Goal: Task Accomplishment & Management: Use online tool/utility

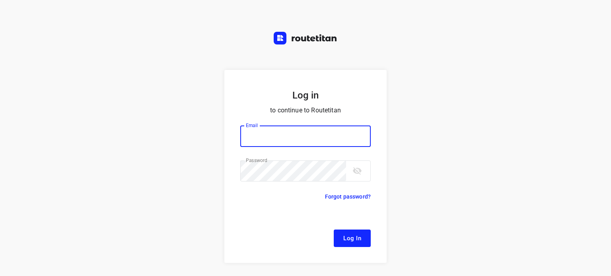
type input "[EMAIL_ADDRESS][DOMAIN_NAME]"
click at [336, 235] on button "Log In" at bounding box center [351, 238] width 37 height 17
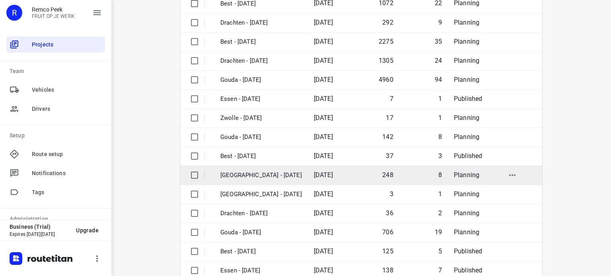
scroll to position [119, 0]
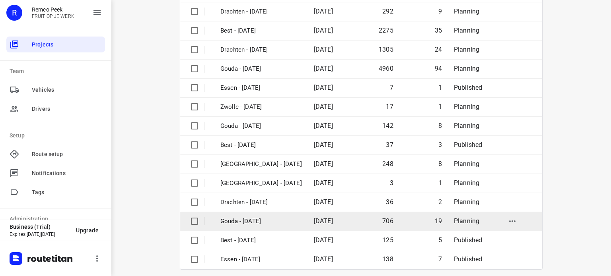
click at [253, 216] on td "Gouda - [DATE]" at bounding box center [259, 221] width 95 height 19
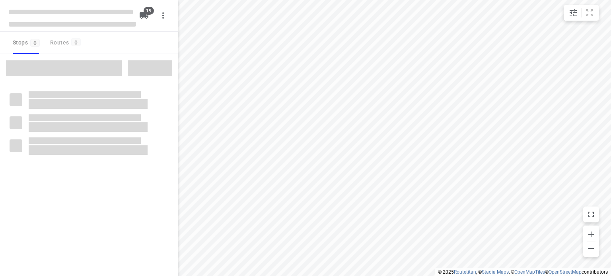
checkbox input "true"
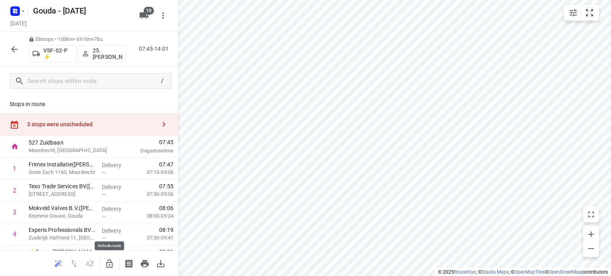
click at [109, 261] on icon "button" at bounding box center [110, 264] width 10 height 10
click at [77, 120] on div "3 stops were unscheduled" at bounding box center [89, 124] width 178 height 23
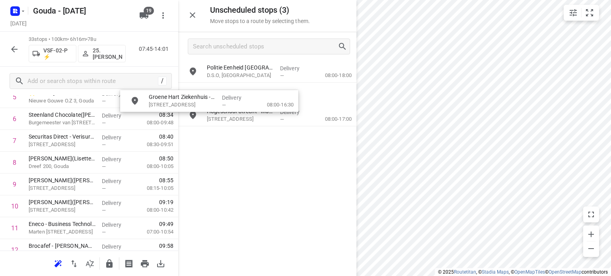
scroll to position [156, 0]
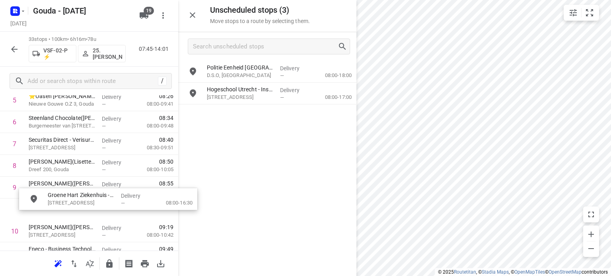
drag, startPoint x: 232, startPoint y: 74, endPoint x: 71, endPoint y: 202, distance: 205.7
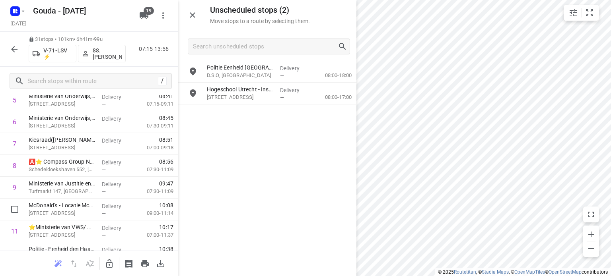
scroll to position [315, 0]
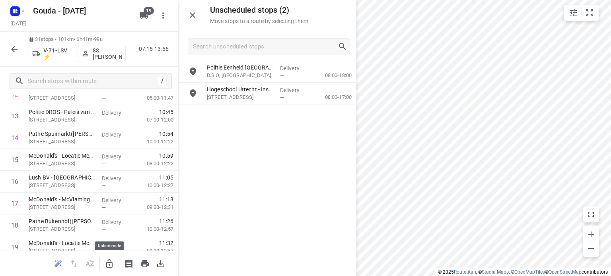
click at [114, 262] on button "button" at bounding box center [109, 264] width 16 height 16
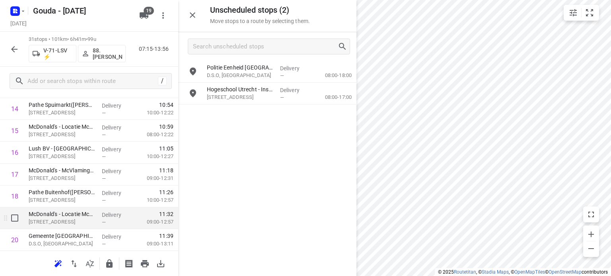
scroll to position [355, 0]
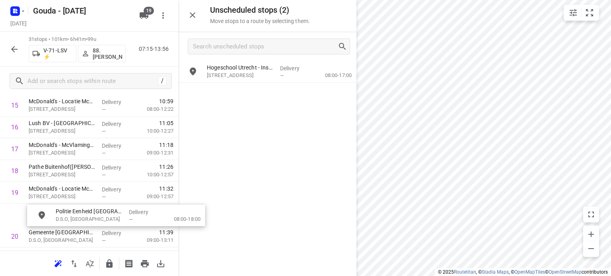
drag, startPoint x: 232, startPoint y: 73, endPoint x: 77, endPoint y: 217, distance: 211.8
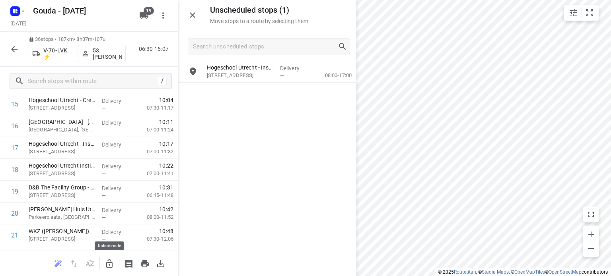
click at [111, 259] on icon "button" at bounding box center [110, 264] width 10 height 10
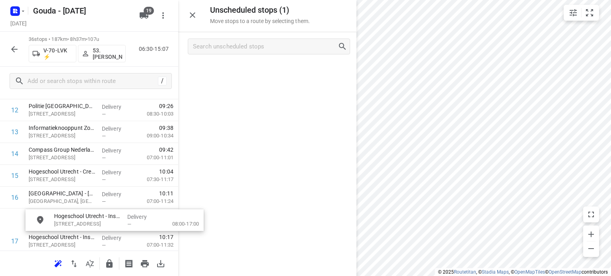
scroll to position [313, 0]
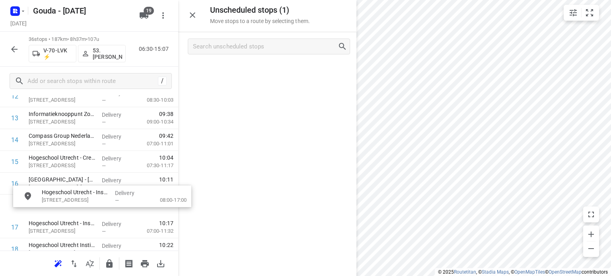
drag, startPoint x: 223, startPoint y: 76, endPoint x: 53, endPoint y: 202, distance: 211.2
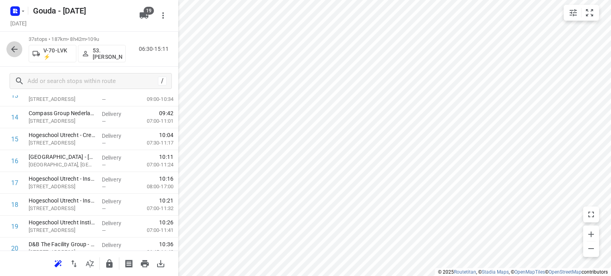
click at [15, 51] on icon "button" at bounding box center [15, 50] width 10 height 10
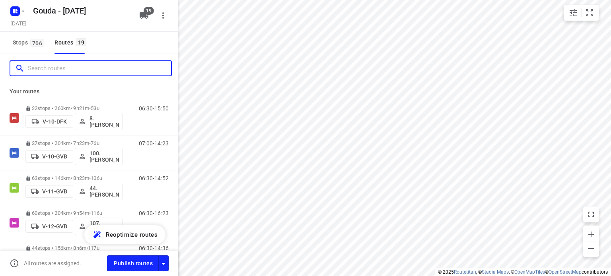
click at [117, 74] on input "Search routes" at bounding box center [99, 68] width 143 height 12
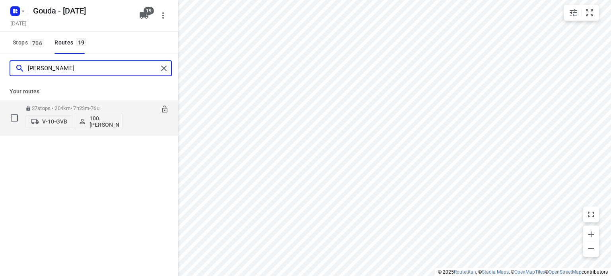
type input "henk"
click at [94, 119] on p "100.[PERSON_NAME]" at bounding box center [103, 121] width 29 height 13
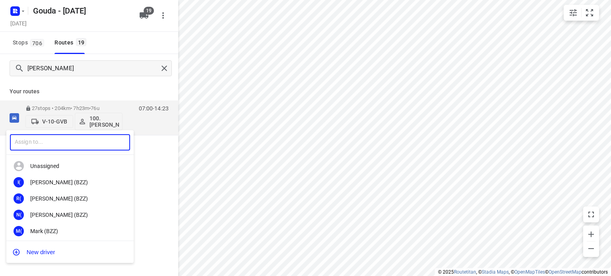
click at [56, 141] on input "text" at bounding box center [70, 142] width 120 height 16
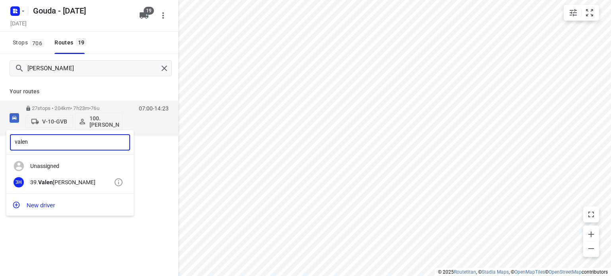
type input "valen"
click at [60, 180] on div "39. Valen tino Hogewoning" at bounding box center [71, 182] width 83 height 6
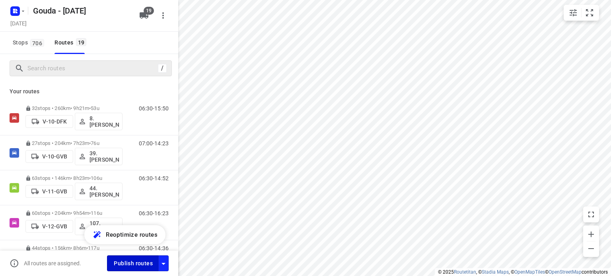
click at [139, 267] on span "Publish routes" at bounding box center [133, 264] width 39 height 10
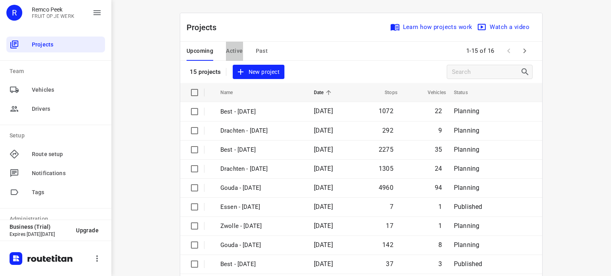
click at [229, 50] on span "Active" at bounding box center [234, 51] width 17 height 10
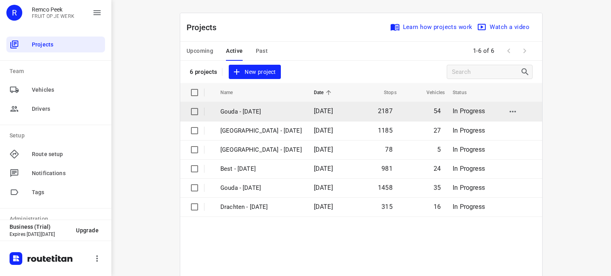
click at [255, 111] on p "Gouda - [DATE]" at bounding box center [260, 111] width 81 height 9
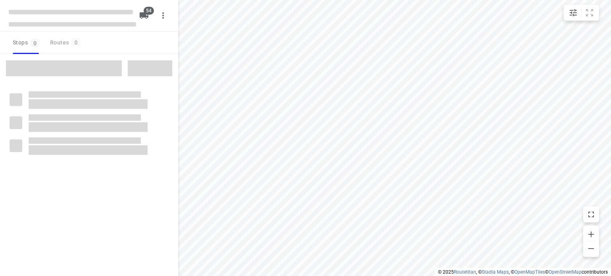
checkbox input "true"
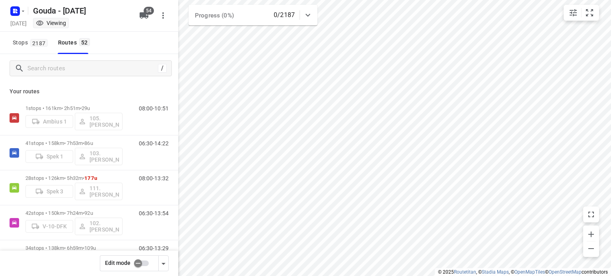
click at [138, 261] on input "checkbox" at bounding box center [137, 263] width 45 height 15
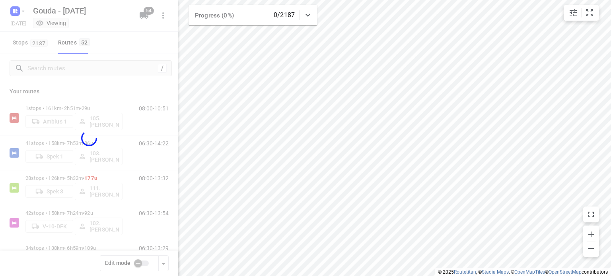
checkbox input "true"
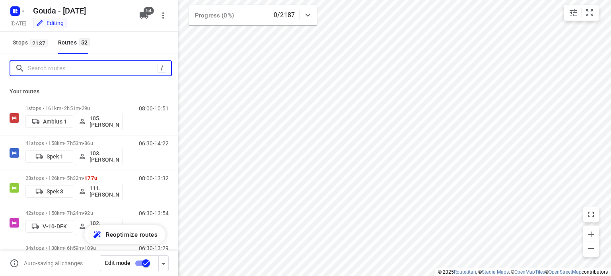
click at [118, 70] on input "Search routes" at bounding box center [93, 68] width 130 height 12
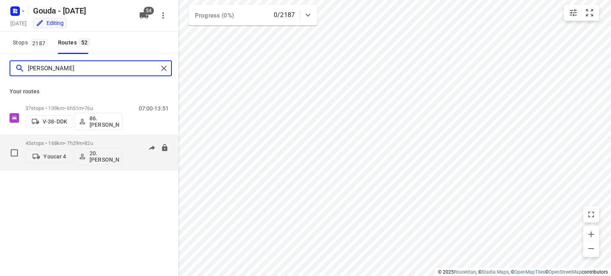
type input "[PERSON_NAME]"
click at [47, 145] on p "45 stops • 168km • 7h29m • 82u" at bounding box center [73, 143] width 97 height 6
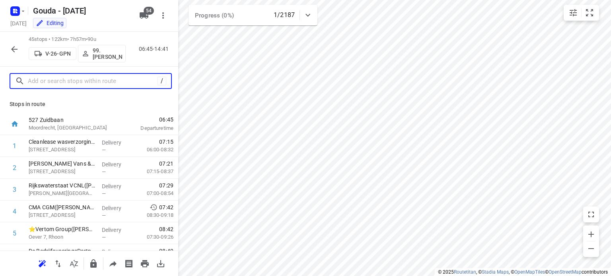
click at [72, 82] on input "text" at bounding box center [93, 81] width 130 height 12
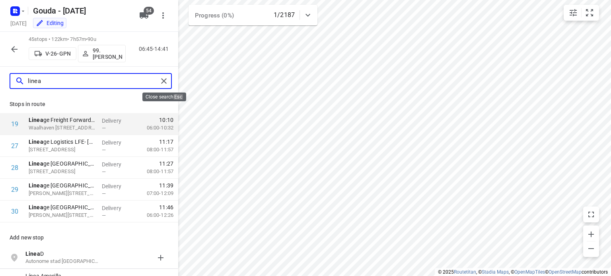
type input "linea"
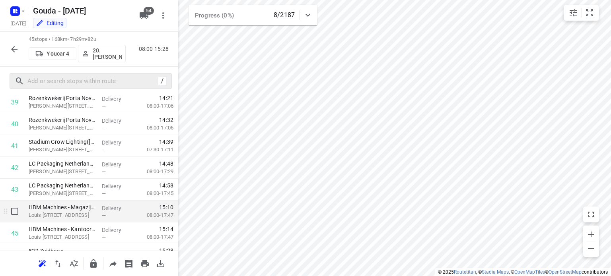
scroll to position [890, 0]
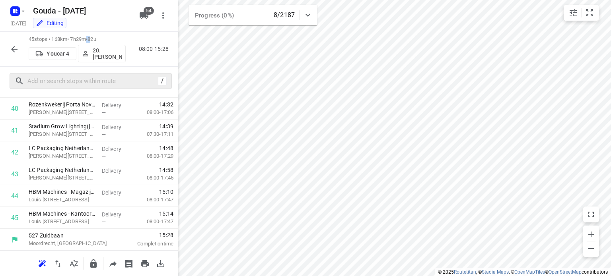
drag, startPoint x: 99, startPoint y: 39, endPoint x: 89, endPoint y: 39, distance: 9.9
click at [89, 39] on p "45 stops • 168km • 7h29m • 82u" at bounding box center [77, 40] width 97 height 8
click at [88, 39] on p "45 stops • 168km • 7h29m • 82u" at bounding box center [77, 40] width 97 height 8
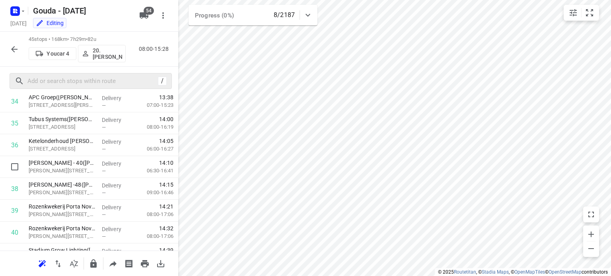
scroll to position [771, 0]
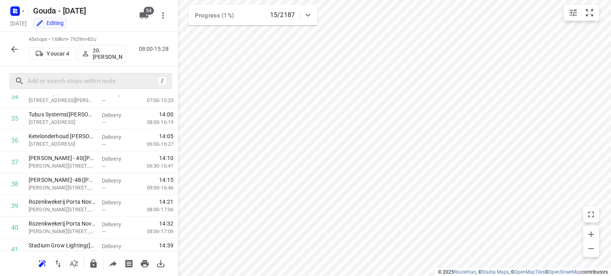
click at [101, 52] on p "20.[PERSON_NAME]" at bounding box center [107, 53] width 29 height 13
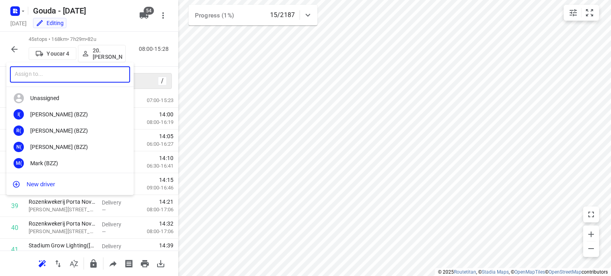
click at [86, 77] on input "text" at bounding box center [70, 74] width 120 height 16
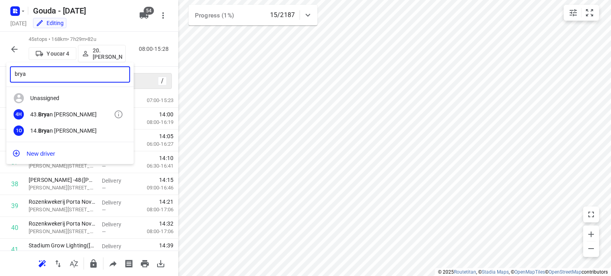
type input "brya"
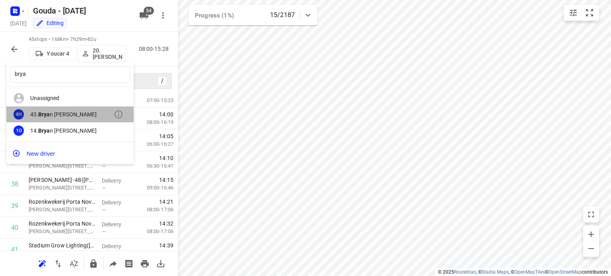
click at [76, 111] on div "43. [PERSON_NAME]" at bounding box center [71, 114] width 83 height 6
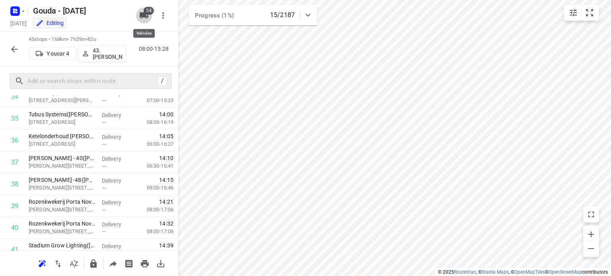
click at [142, 17] on icon "button" at bounding box center [144, 16] width 10 height 10
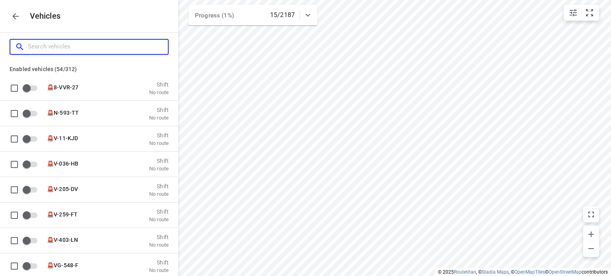
click at [102, 45] on input "Search vehicles" at bounding box center [98, 47] width 140 height 12
type input "y"
checkbox input "true"
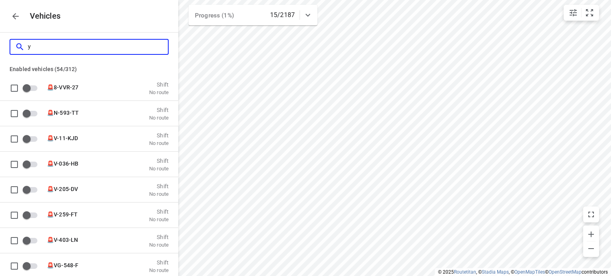
checkbox input "true"
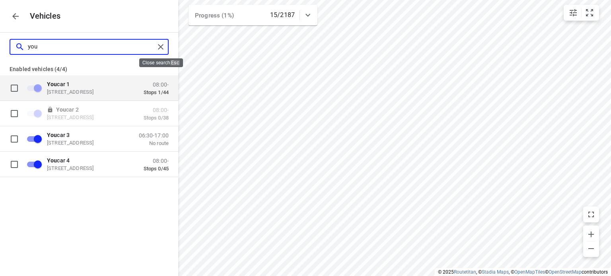
type input "you"
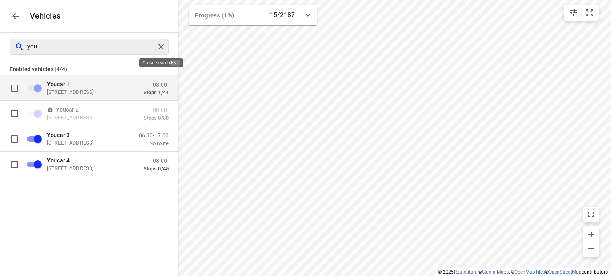
checkbox input "false"
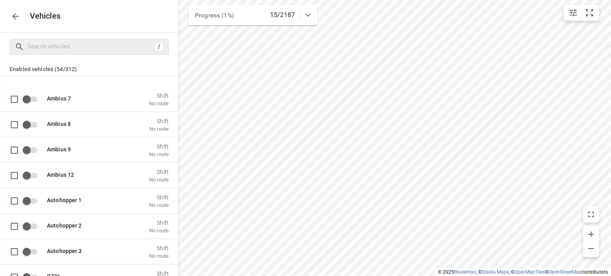
scroll to position [795, 0]
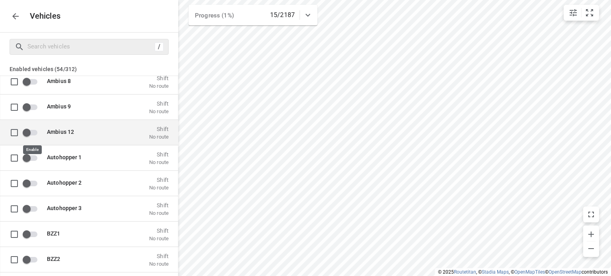
click at [29, 135] on input "grid" at bounding box center [26, 132] width 45 height 15
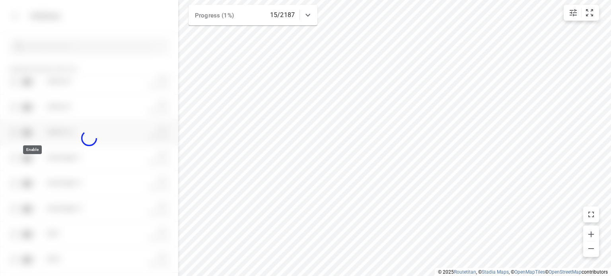
checkbox input "true"
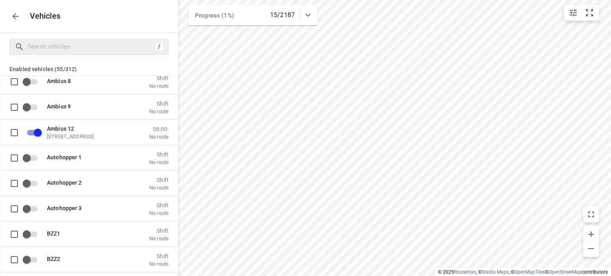
click at [14, 16] on icon "button" at bounding box center [16, 17] width 10 height 10
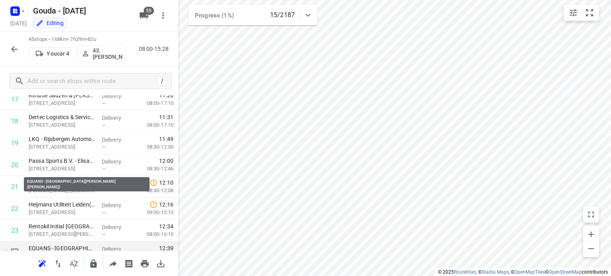
scroll to position [477, 0]
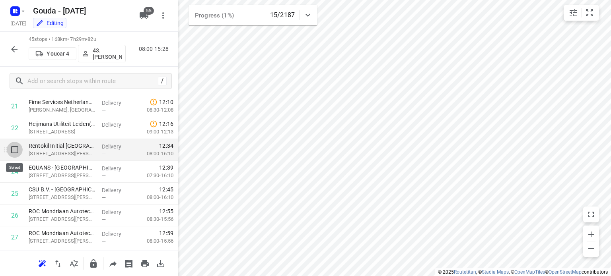
click at [13, 149] on input "checkbox" at bounding box center [15, 150] width 16 height 16
checkbox input "true"
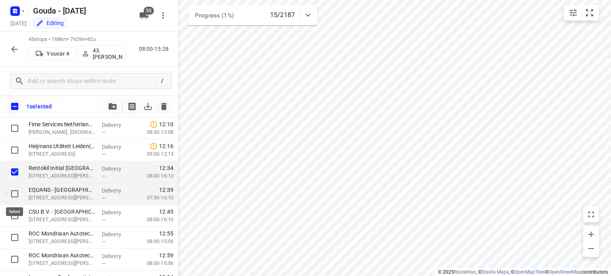
click at [16, 195] on input "checkbox" at bounding box center [15, 194] width 16 height 16
checkbox input "true"
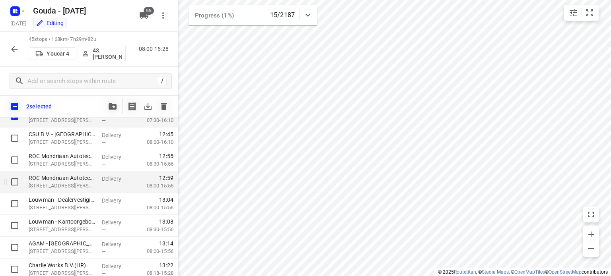
scroll to position [556, 0]
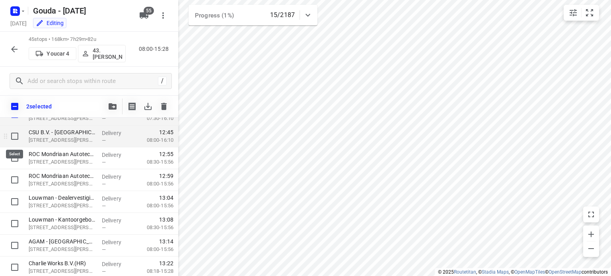
click at [14, 136] on input "checkbox" at bounding box center [15, 136] width 16 height 16
checkbox input "true"
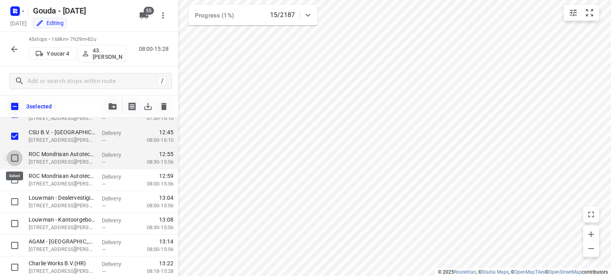
click at [14, 161] on input "checkbox" at bounding box center [15, 158] width 16 height 16
checkbox input "true"
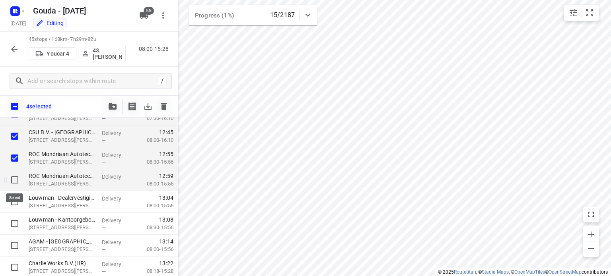
click at [14, 179] on input "checkbox" at bounding box center [15, 180] width 16 height 16
checkbox input "true"
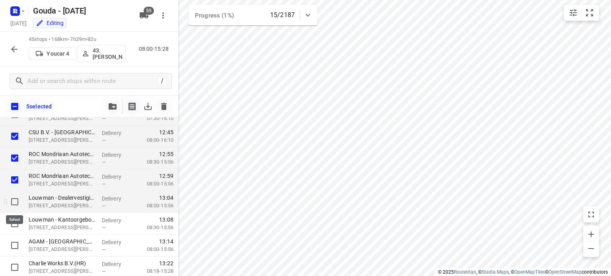
click at [15, 200] on input "checkbox" at bounding box center [15, 202] width 16 height 16
checkbox input "true"
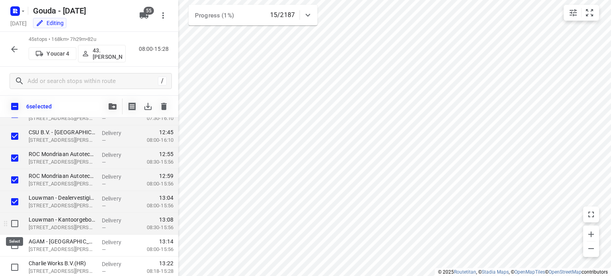
click at [16, 220] on input "checkbox" at bounding box center [15, 224] width 16 height 16
checkbox input "true"
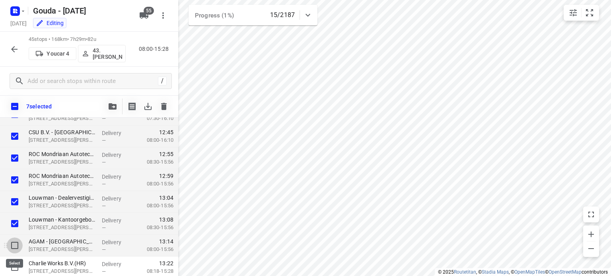
click at [16, 245] on input "checkbox" at bounding box center [15, 246] width 16 height 16
checkbox input "true"
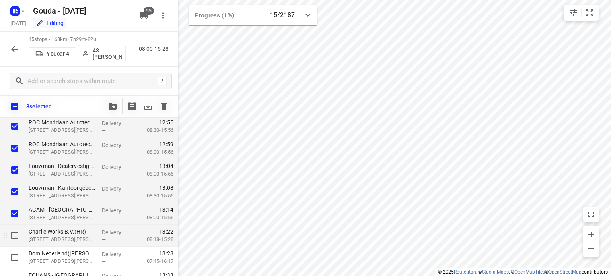
scroll to position [596, 0]
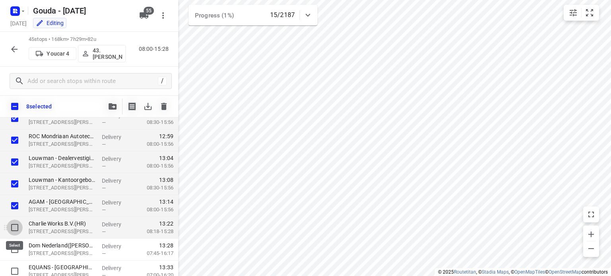
click at [15, 228] on input "checkbox" at bounding box center [15, 228] width 16 height 16
checkbox input "true"
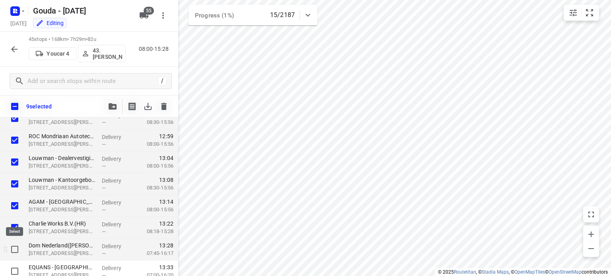
click at [15, 252] on input "checkbox" at bounding box center [15, 250] width 16 height 16
checkbox input "true"
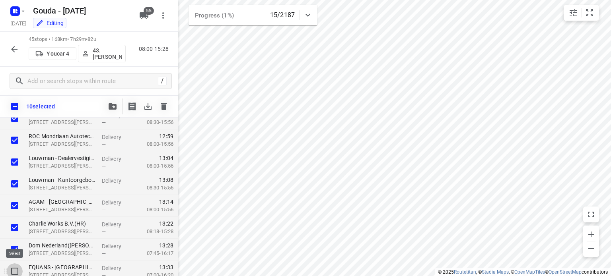
click at [16, 273] on input "checkbox" at bounding box center [15, 272] width 16 height 16
checkbox input "true"
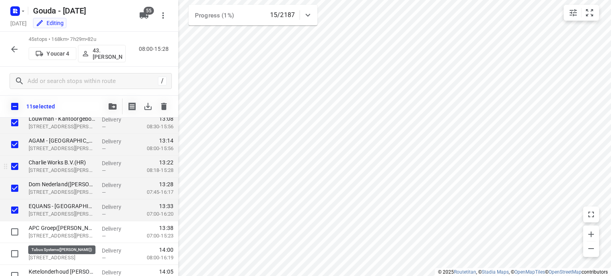
scroll to position [715, 0]
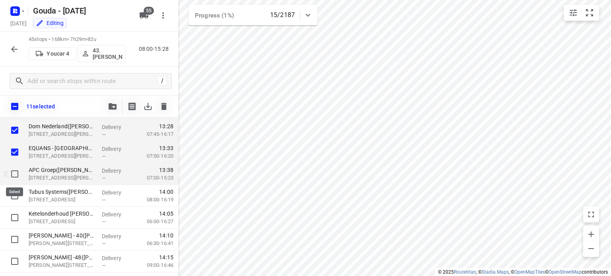
click at [14, 171] on input "checkbox" at bounding box center [15, 174] width 16 height 16
checkbox input "true"
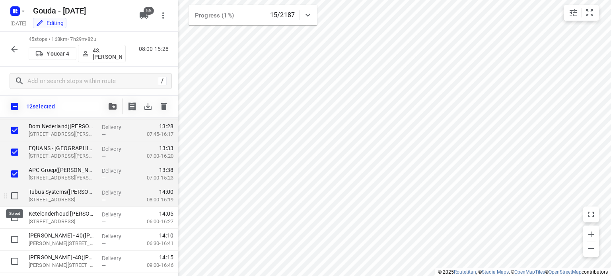
click at [12, 195] on input "checkbox" at bounding box center [15, 196] width 16 height 16
checkbox input "true"
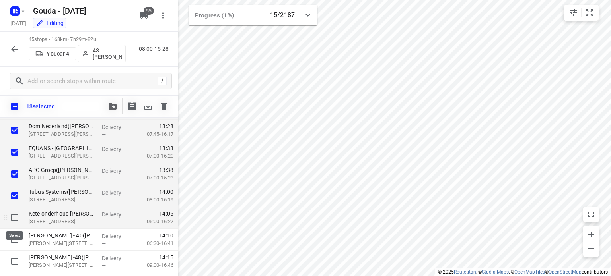
click at [12, 217] on input "checkbox" at bounding box center [15, 218] width 16 height 16
checkbox input "true"
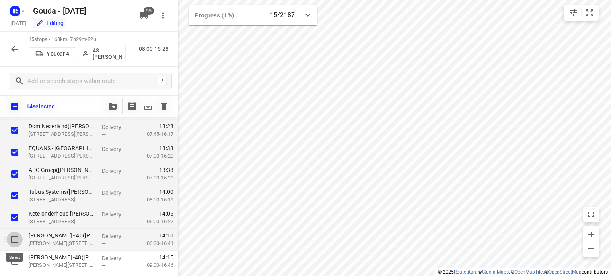
click at [13, 236] on input "checkbox" at bounding box center [15, 240] width 16 height 16
checkbox input "true"
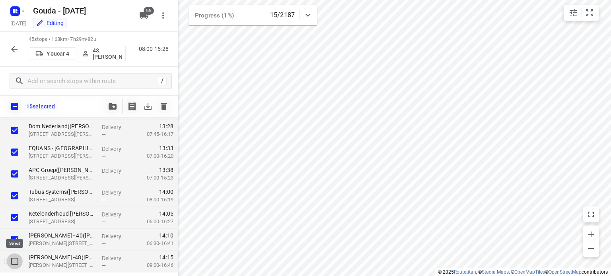
click at [12, 261] on input "checkbox" at bounding box center [15, 262] width 16 height 16
checkbox input "true"
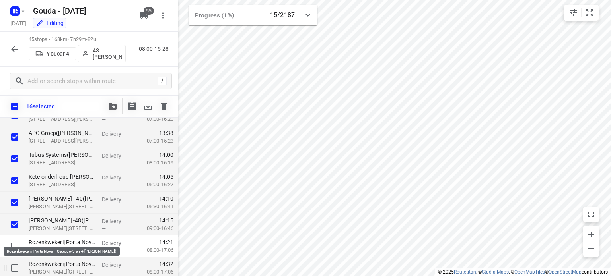
scroll to position [795, 0]
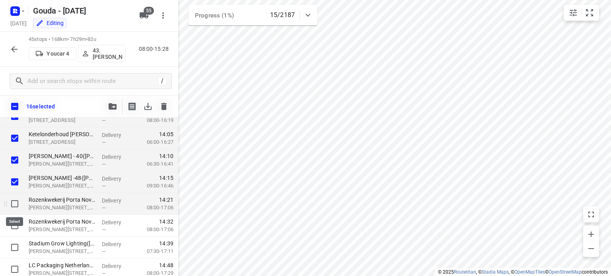
click at [16, 202] on input "checkbox" at bounding box center [15, 204] width 16 height 16
checkbox input "true"
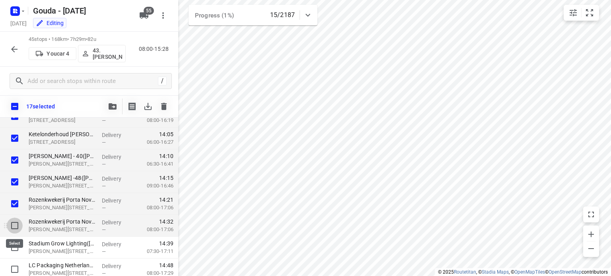
click at [12, 225] on input "checkbox" at bounding box center [15, 226] width 16 height 16
checkbox input "true"
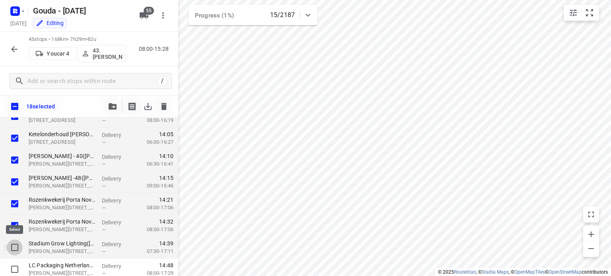
click at [12, 248] on input "checkbox" at bounding box center [15, 248] width 16 height 16
checkbox input "true"
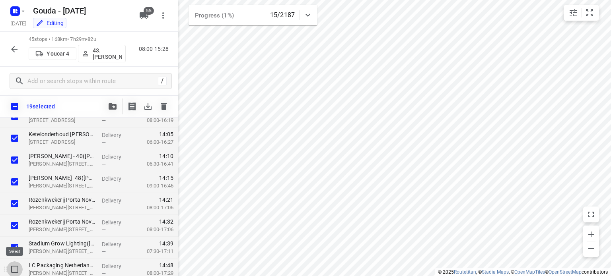
click at [13, 267] on input "checkbox" at bounding box center [15, 270] width 16 height 16
checkbox input "true"
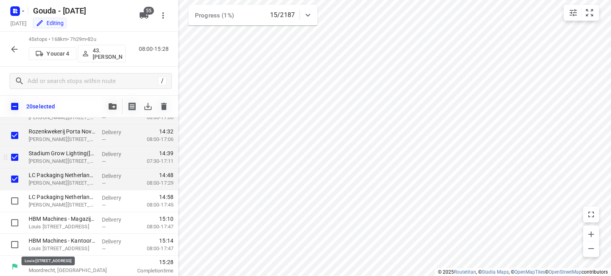
scroll to position [887, 0]
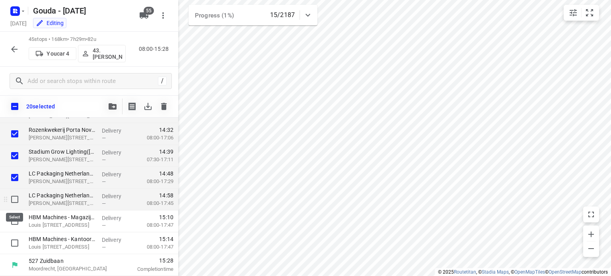
click at [11, 194] on input "checkbox" at bounding box center [15, 200] width 16 height 16
checkbox input "true"
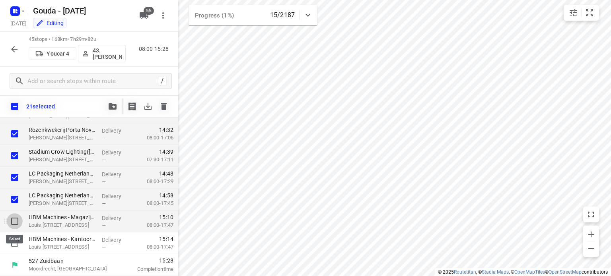
click at [13, 215] on input "checkbox" at bounding box center [15, 221] width 16 height 16
checkbox input "true"
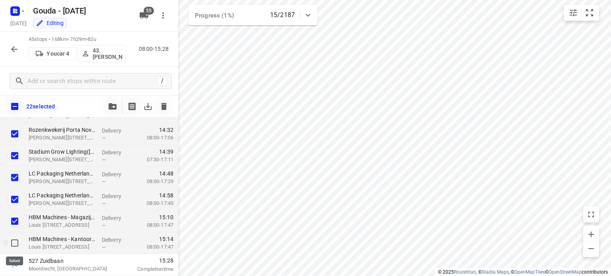
click at [13, 238] on input "checkbox" at bounding box center [15, 243] width 16 height 16
checkbox input "true"
click at [113, 107] on icon "button" at bounding box center [113, 106] width 8 height 6
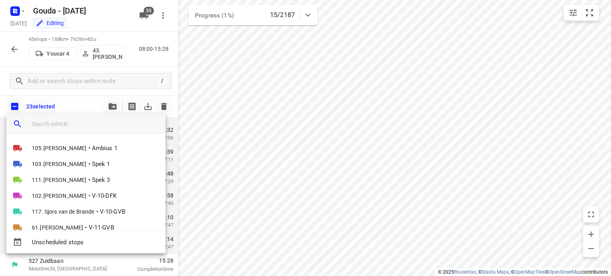
click at [75, 124] on input "search vehicle" at bounding box center [95, 124] width 127 height 12
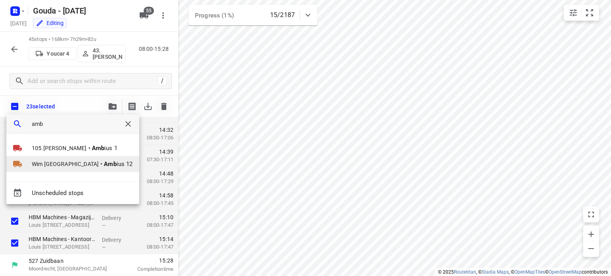
type input "amb"
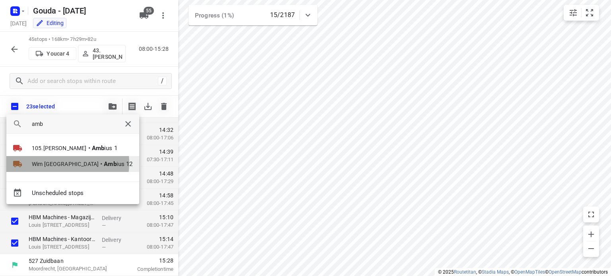
click at [104, 163] on b "Amb" at bounding box center [110, 164] width 12 height 7
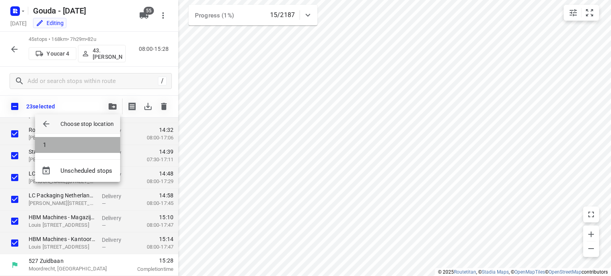
click at [65, 143] on li "1" at bounding box center [77, 145] width 85 height 16
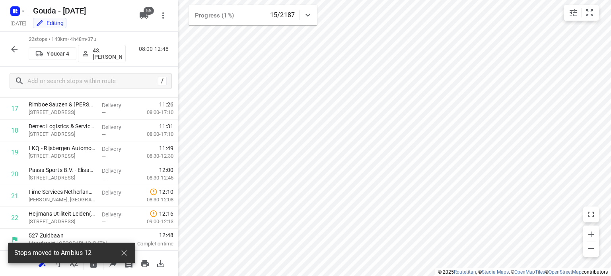
scroll to position [387, 0]
click at [111, 52] on p "Wim [GEOGRAPHIC_DATA]" at bounding box center [107, 53] width 29 height 13
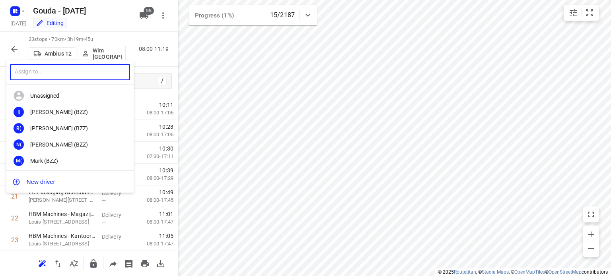
click at [77, 70] on input "text" at bounding box center [70, 72] width 120 height 16
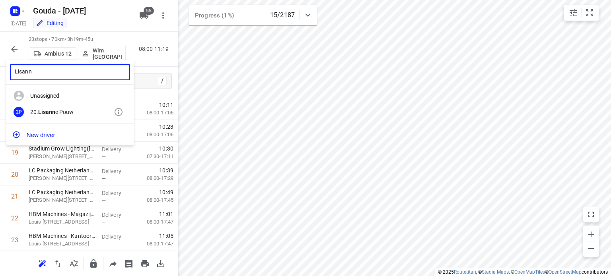
type input "Lisann"
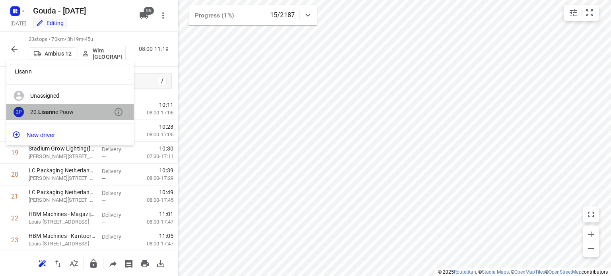
click at [74, 105] on div "2P 20. [PERSON_NAME]" at bounding box center [69, 112] width 127 height 16
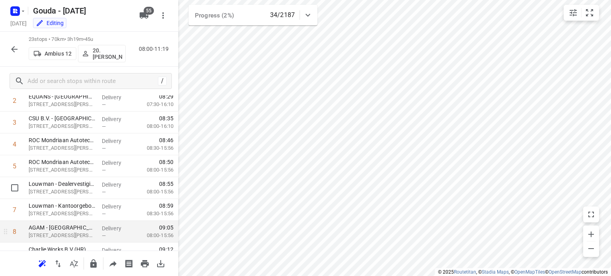
scroll to position [79, 0]
